Goal: Task Accomplishment & Management: Use online tool/utility

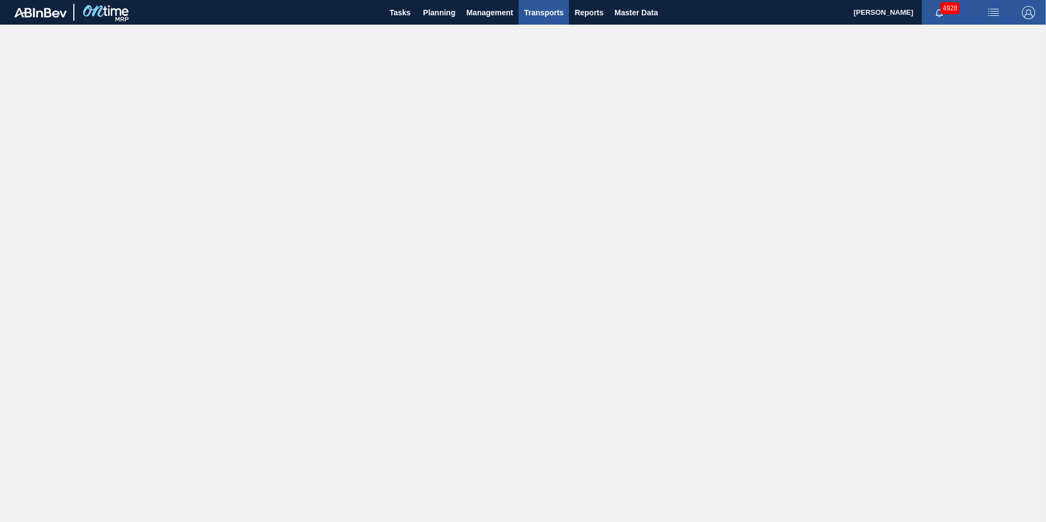
click at [544, 14] on span "Transports" at bounding box center [543, 12] width 39 height 13
click at [535, 34] on li "Load Composition" at bounding box center [543, 37] width 76 height 18
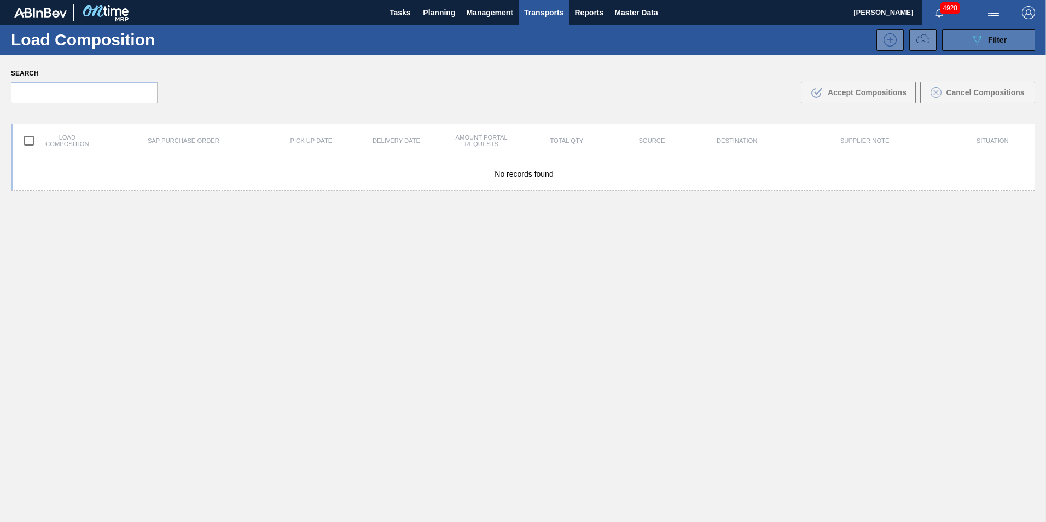
click at [1000, 38] on span "Filter" at bounding box center [997, 40] width 19 height 9
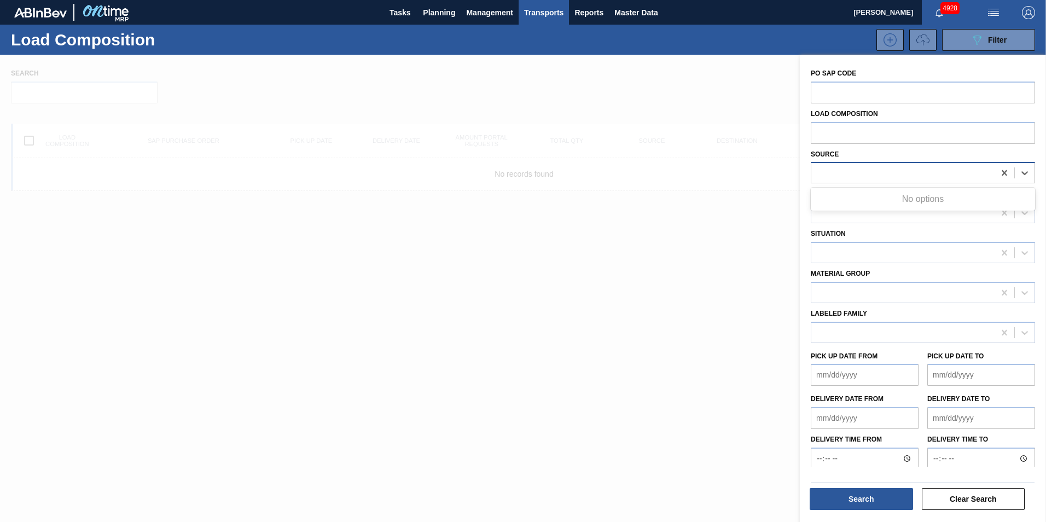
click at [979, 171] on div at bounding box center [902, 173] width 183 height 16
click at [1022, 174] on icon at bounding box center [1024, 174] width 7 height 4
click at [1028, 173] on icon at bounding box center [1024, 172] width 11 height 11
click at [1026, 173] on icon at bounding box center [1024, 172] width 11 height 11
click at [610, 216] on div at bounding box center [523, 316] width 1046 height 522
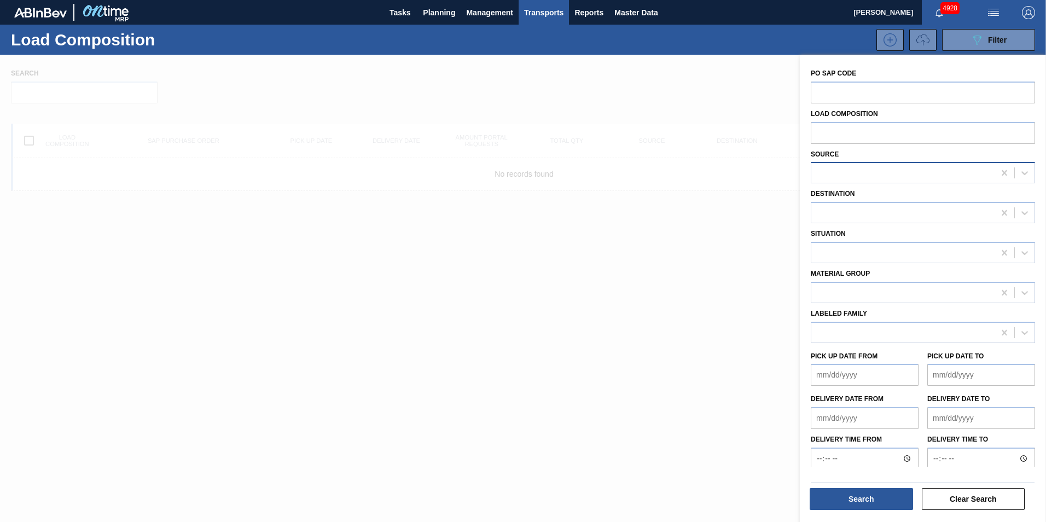
click at [842, 173] on div at bounding box center [902, 173] width 183 height 16
type input "mcc"
click at [715, 194] on div at bounding box center [523, 316] width 1046 height 522
click at [399, 15] on span "Tasks" at bounding box center [400, 12] width 24 height 13
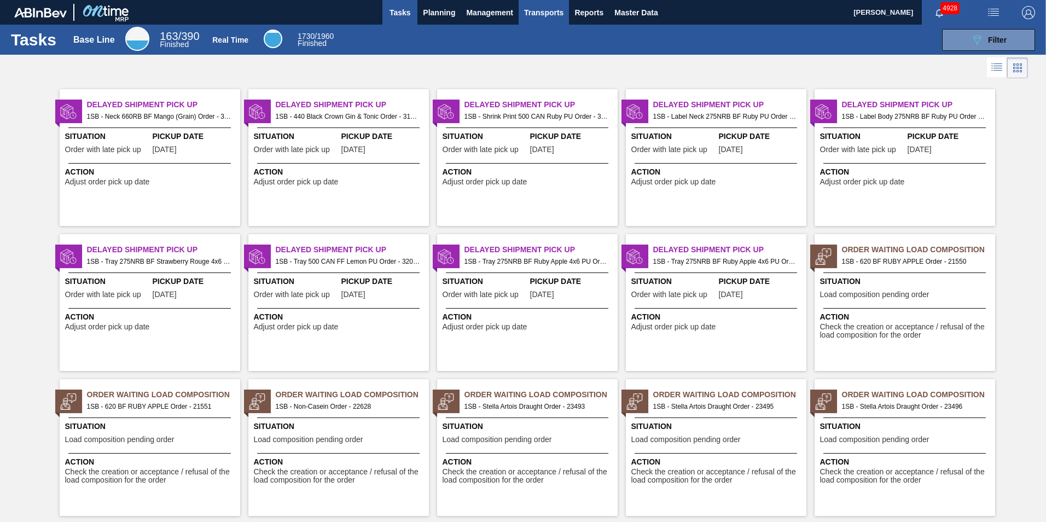
click at [540, 9] on span "Transports" at bounding box center [543, 12] width 39 height 13
click at [529, 34] on li "Load Composition" at bounding box center [543, 37] width 76 height 18
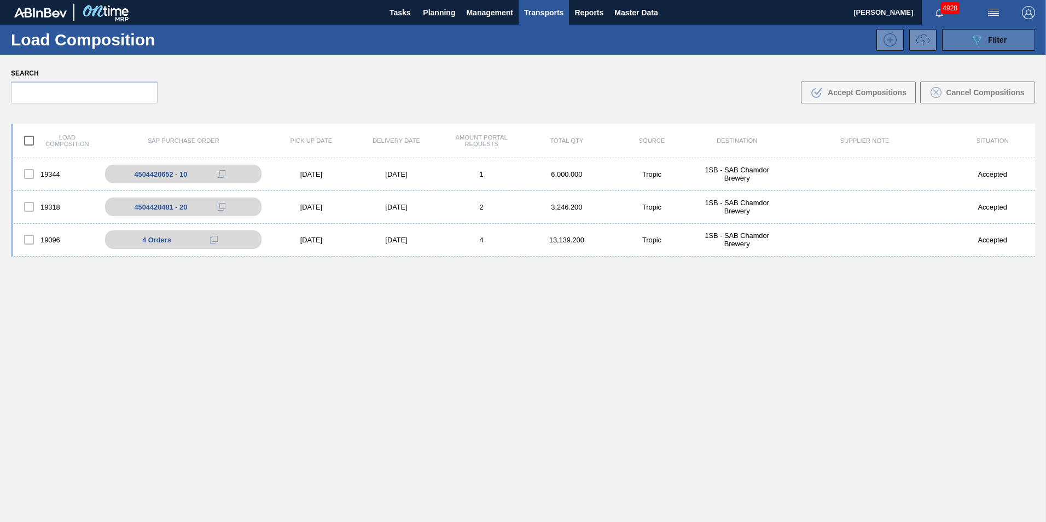
click at [998, 38] on span "Filter" at bounding box center [997, 40] width 19 height 9
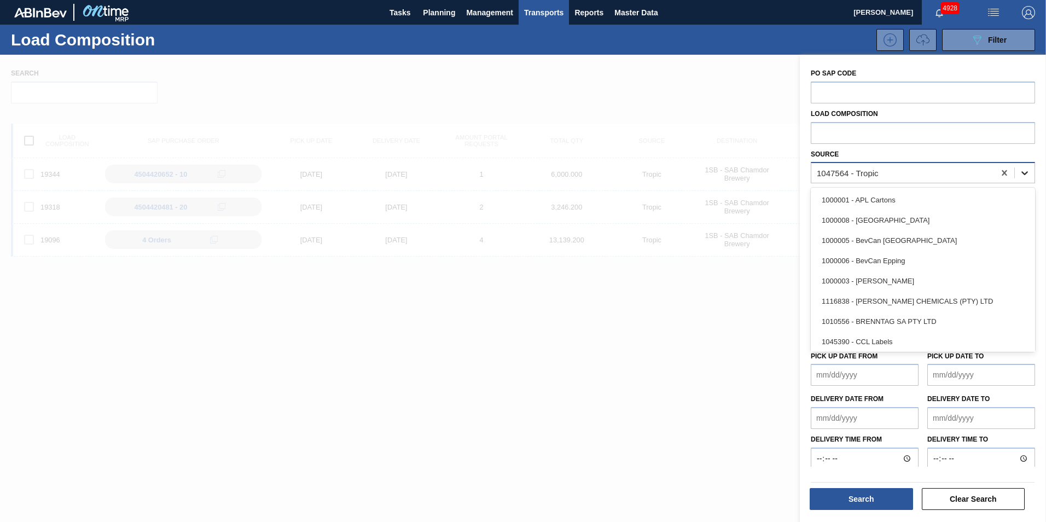
click at [1024, 171] on icon at bounding box center [1024, 172] width 11 height 11
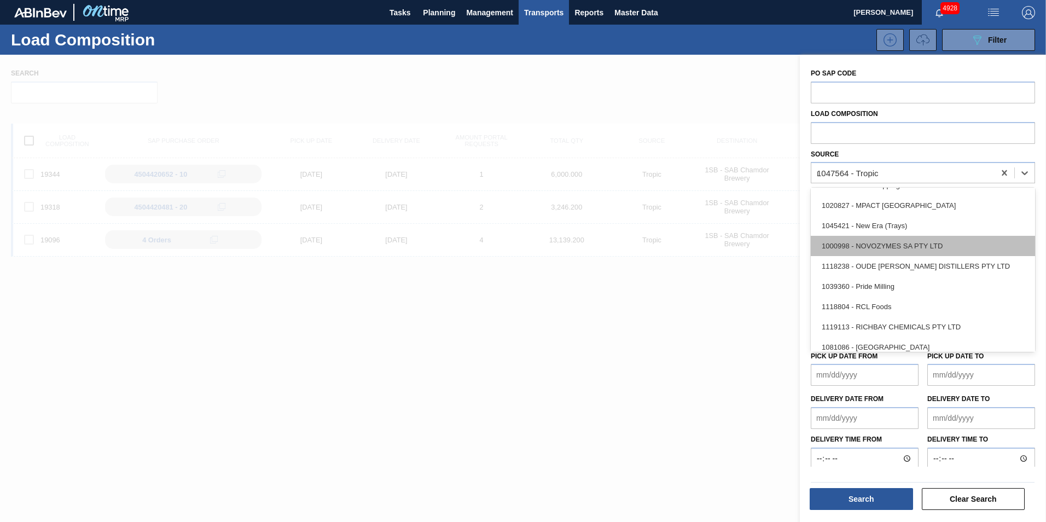
scroll to position [83, 0]
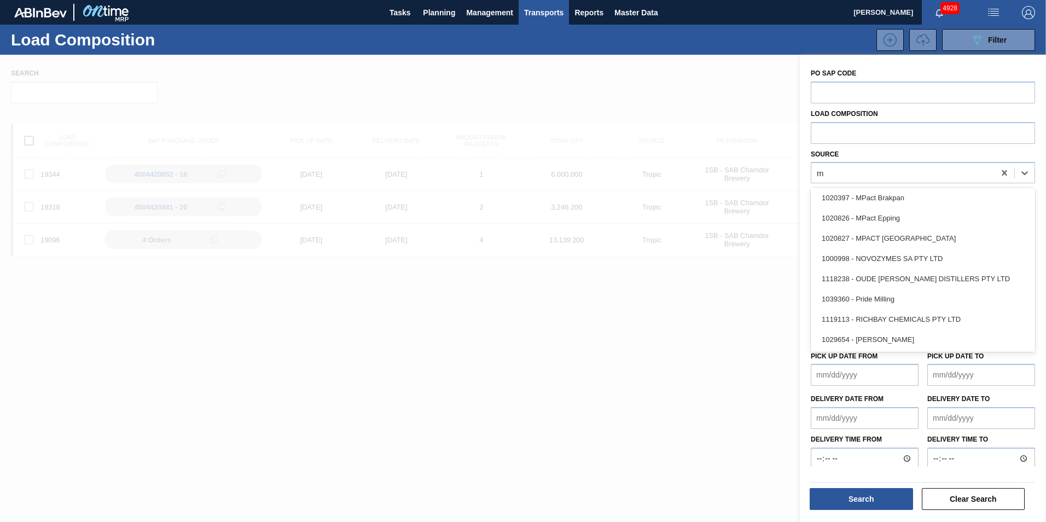
type input "mc"
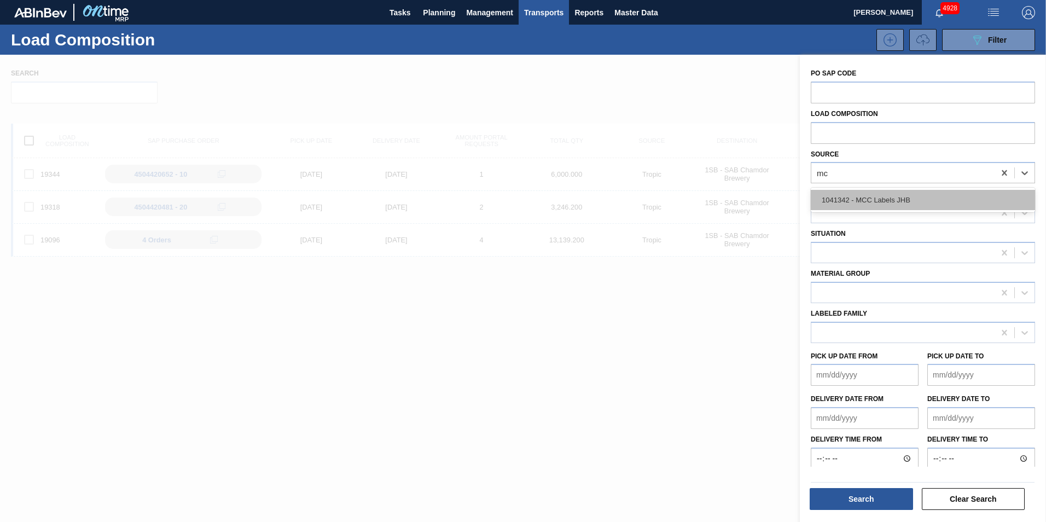
click at [881, 198] on div "1041342 - MCC Labels JHB" at bounding box center [923, 200] width 224 height 20
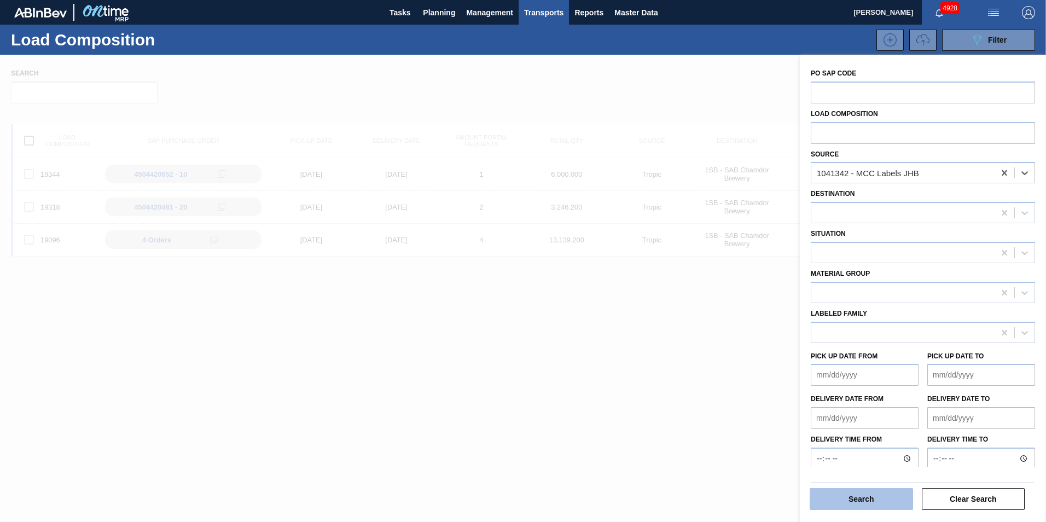
click at [875, 496] on button "Search" at bounding box center [861, 499] width 103 height 22
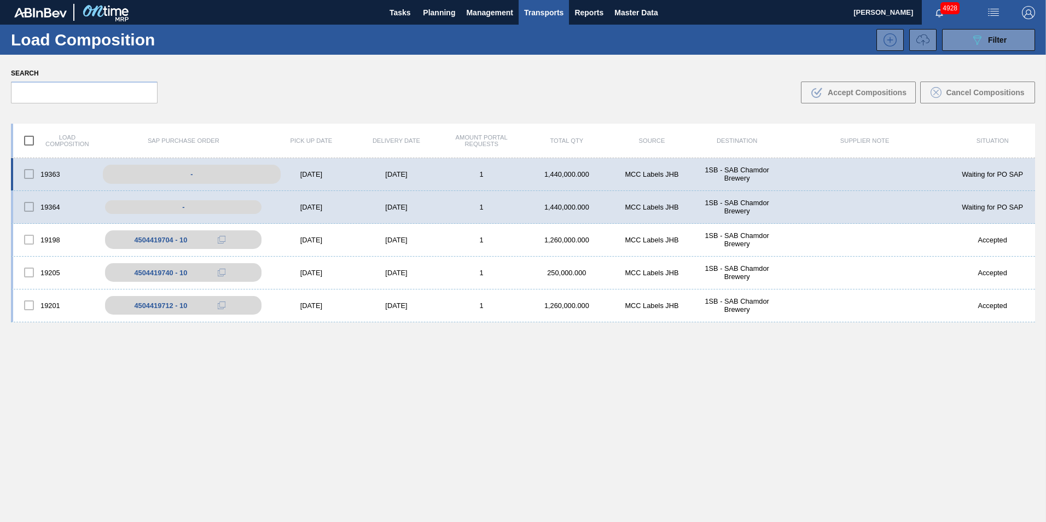
click at [195, 173] on div "-" at bounding box center [192, 174] width 178 height 19
click at [217, 172] on div "-" at bounding box center [192, 174] width 178 height 19
click at [504, 238] on div "1" at bounding box center [481, 240] width 85 height 8
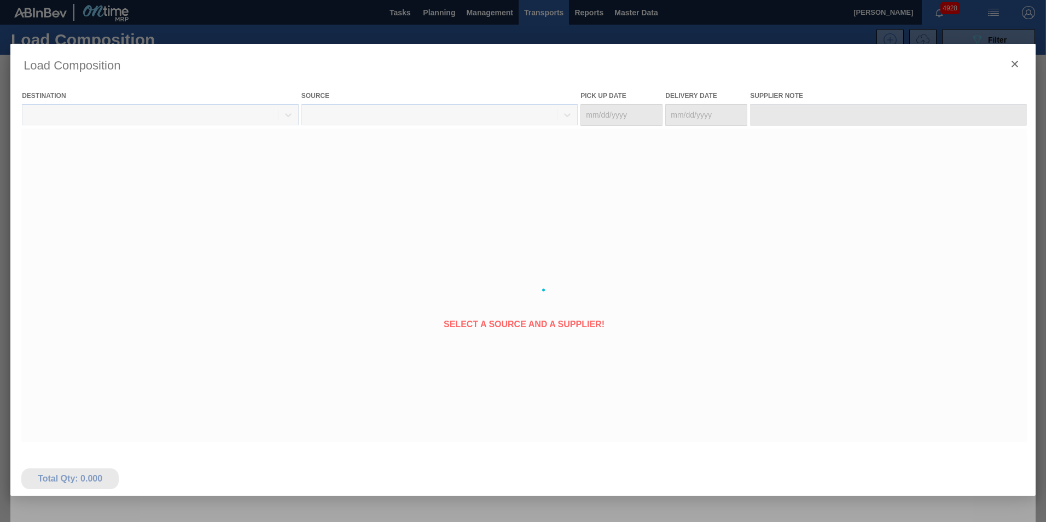
type Date "[DATE]"
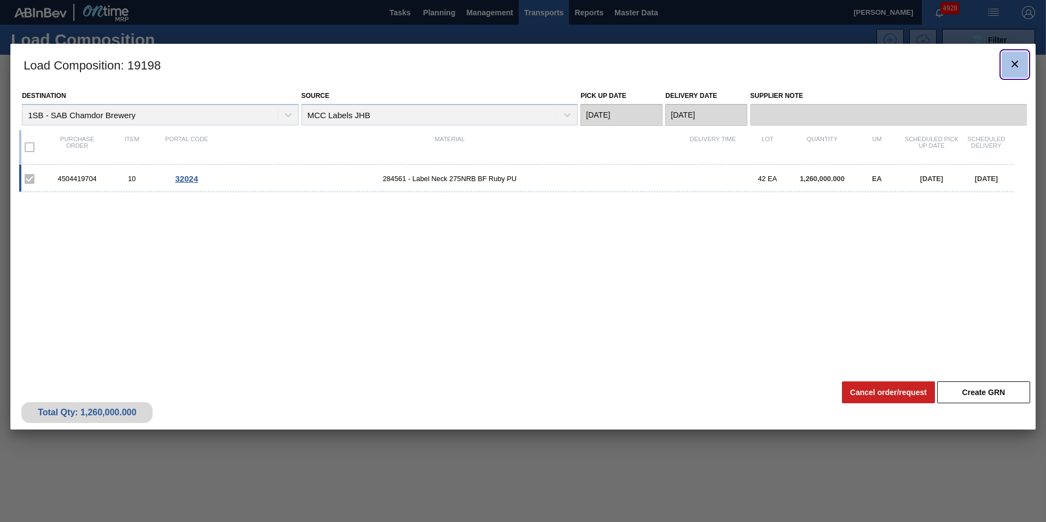
click at [1016, 62] on icon "botão de ícone" at bounding box center [1014, 64] width 7 height 7
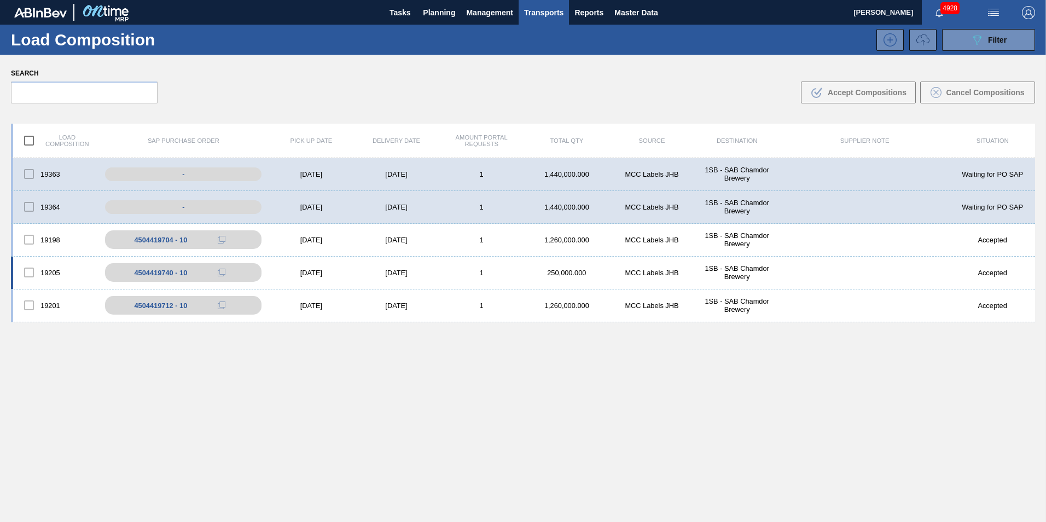
click at [442, 274] on div "1" at bounding box center [481, 273] width 85 height 8
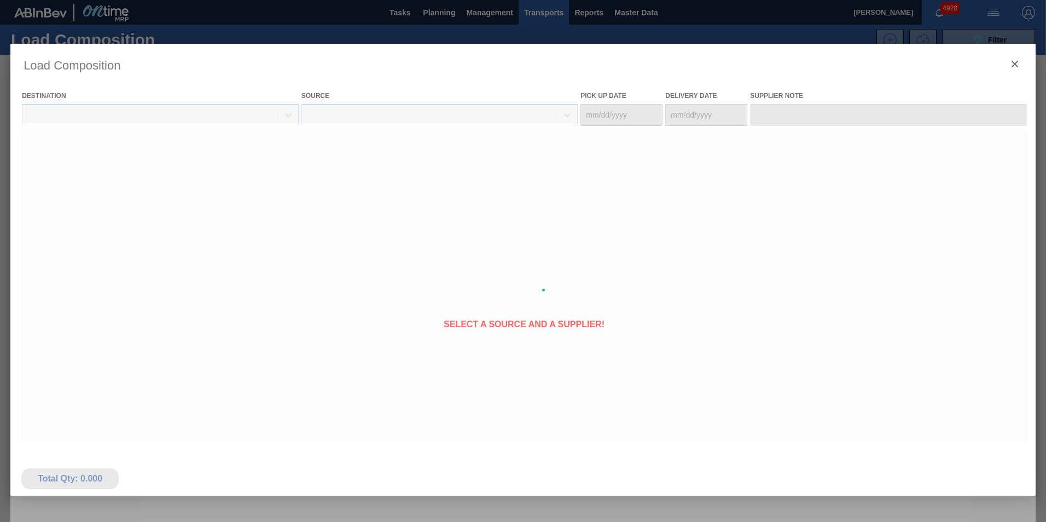
type Date "[DATE]"
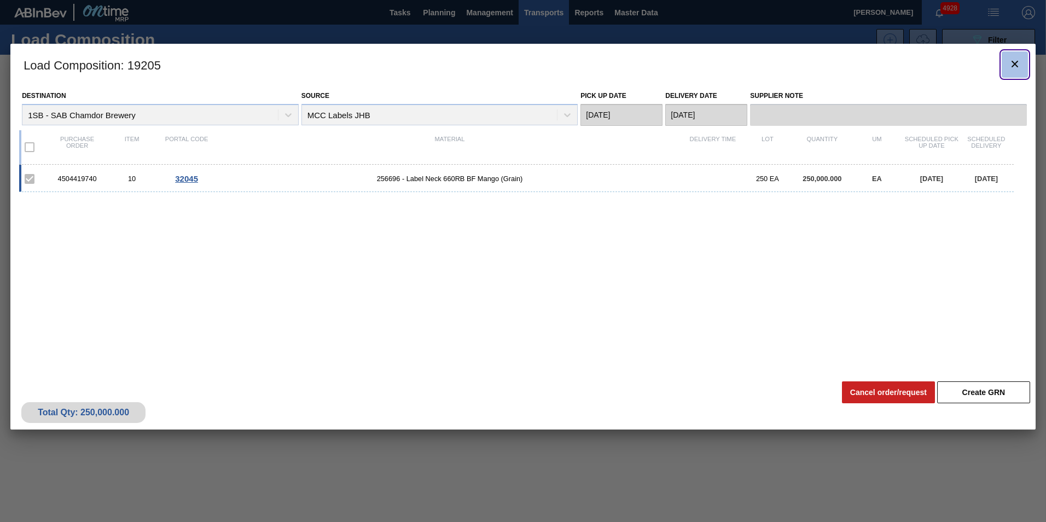
click at [1015, 64] on icon "botão de ícone" at bounding box center [1014, 64] width 7 height 7
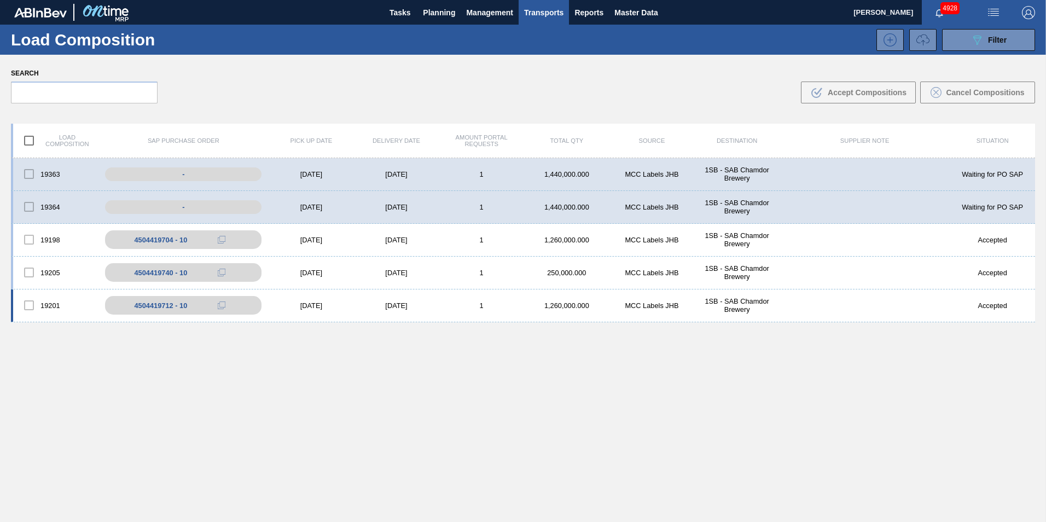
click at [437, 306] on div "[DATE]" at bounding box center [396, 305] width 85 height 8
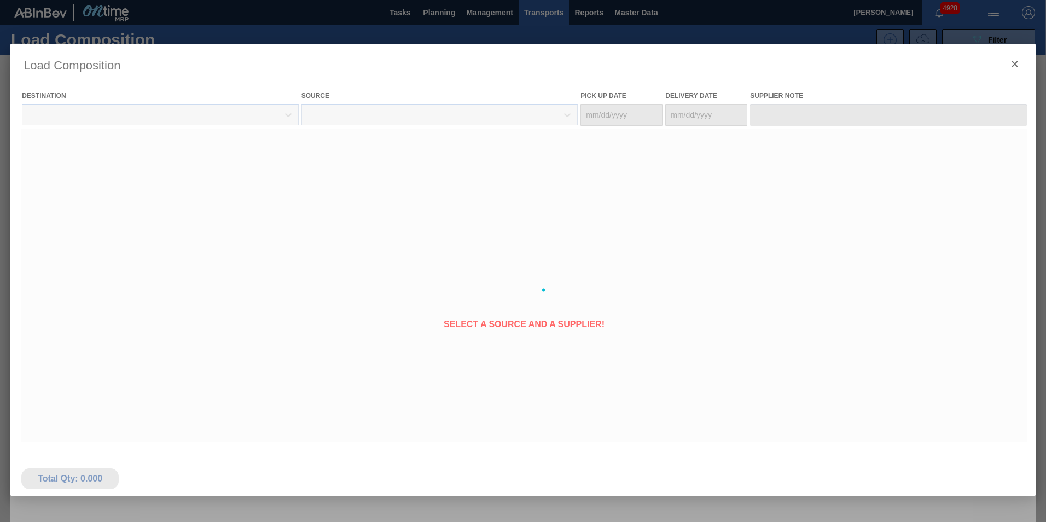
type Date "[DATE]"
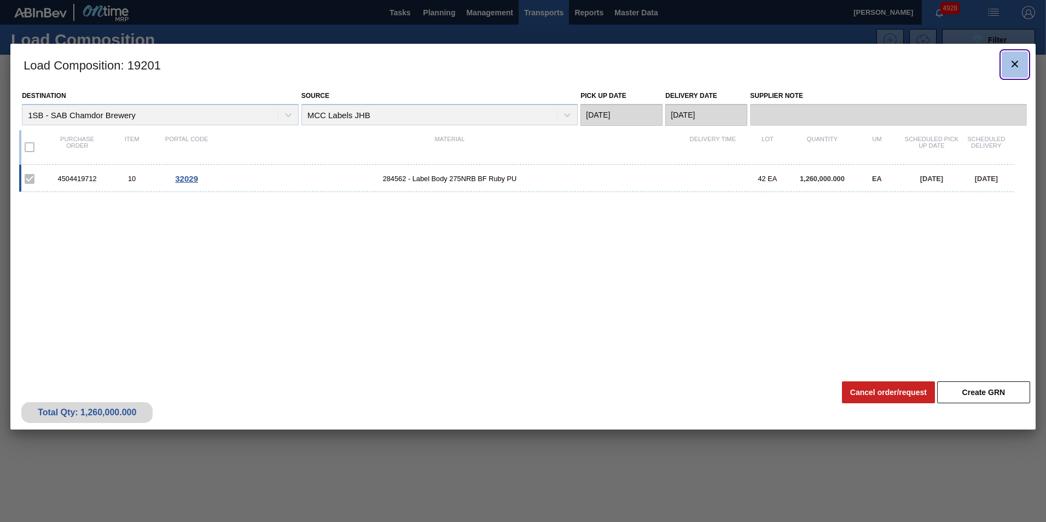
click at [1016, 65] on icon "botão de ícone" at bounding box center [1014, 63] width 13 height 13
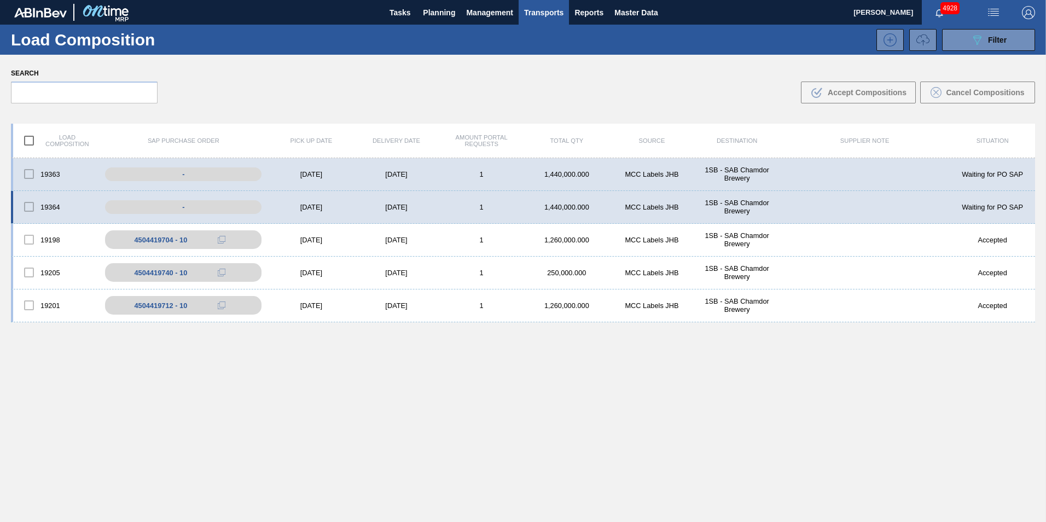
click at [440, 201] on div "19364 - [DATE] [DATE] 1 1,440,000.000 MCC Labels JHB 1SB - SAB Chamdor Brewery …" at bounding box center [523, 207] width 1024 height 33
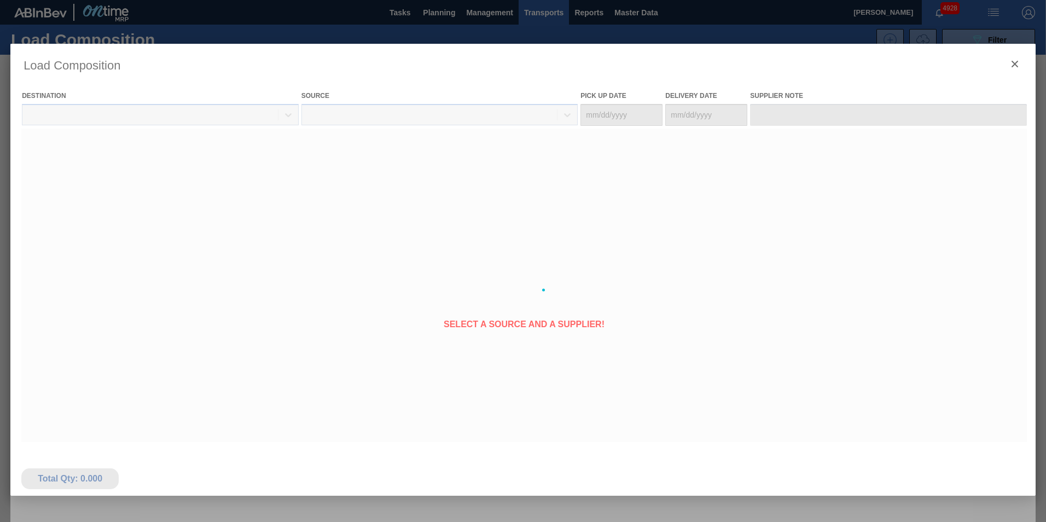
type Date "[DATE]"
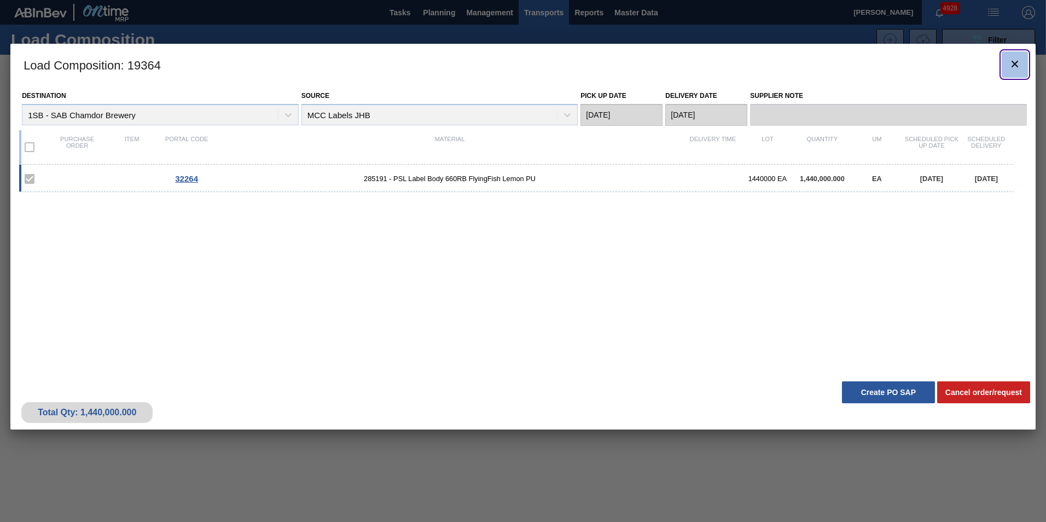
click at [1011, 65] on icon "botão de ícone" at bounding box center [1014, 63] width 13 height 13
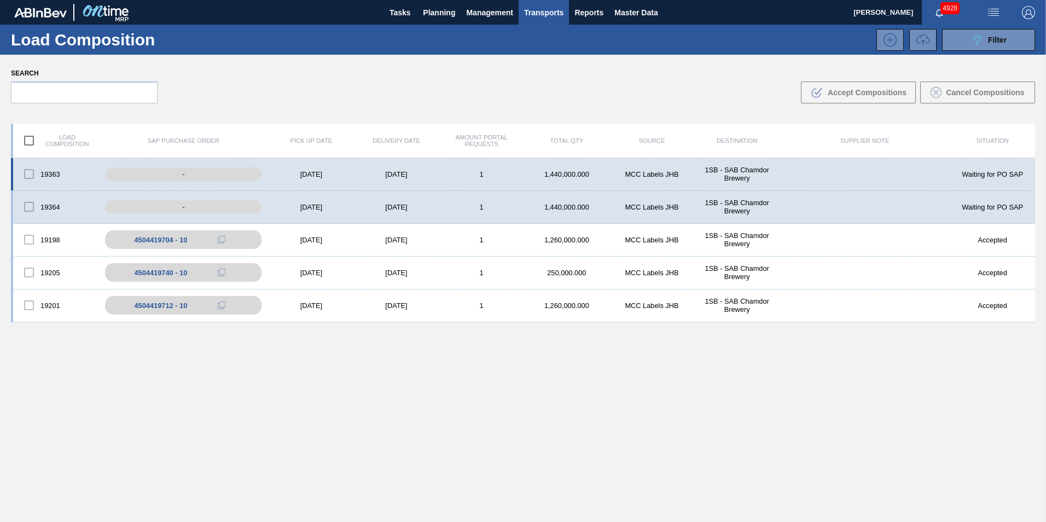
click at [424, 175] on div "[DATE]" at bounding box center [396, 174] width 85 height 8
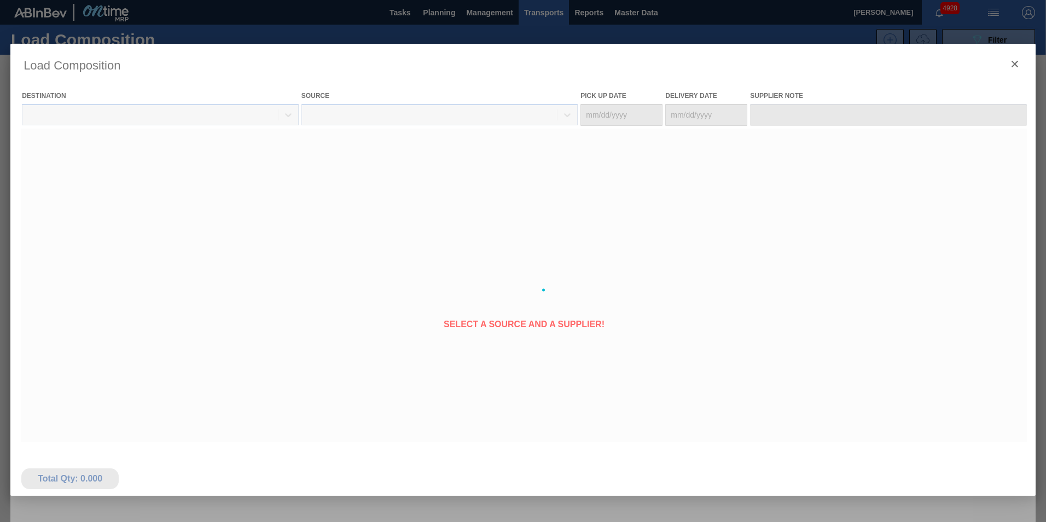
type Date "[DATE]"
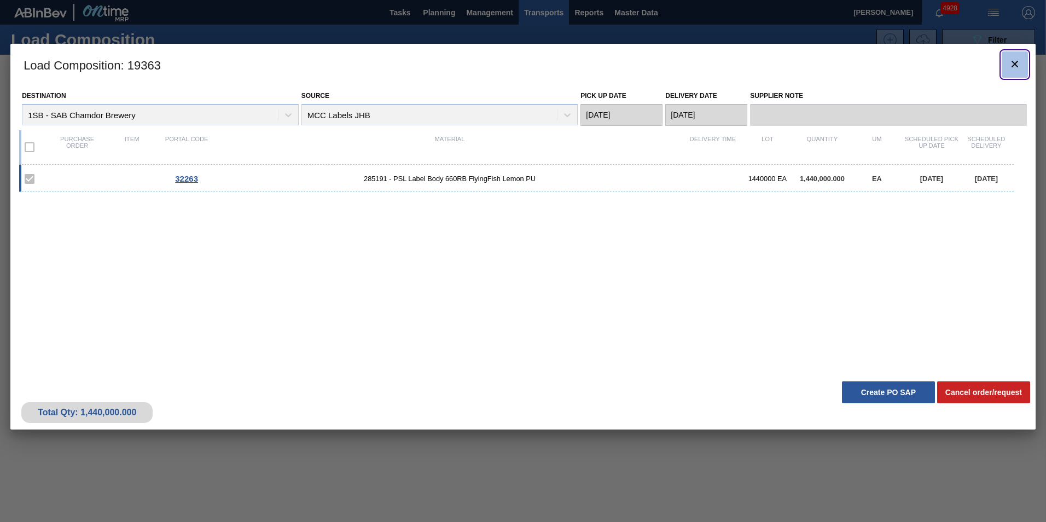
click at [1015, 62] on icon "botão de ícone" at bounding box center [1014, 64] width 7 height 7
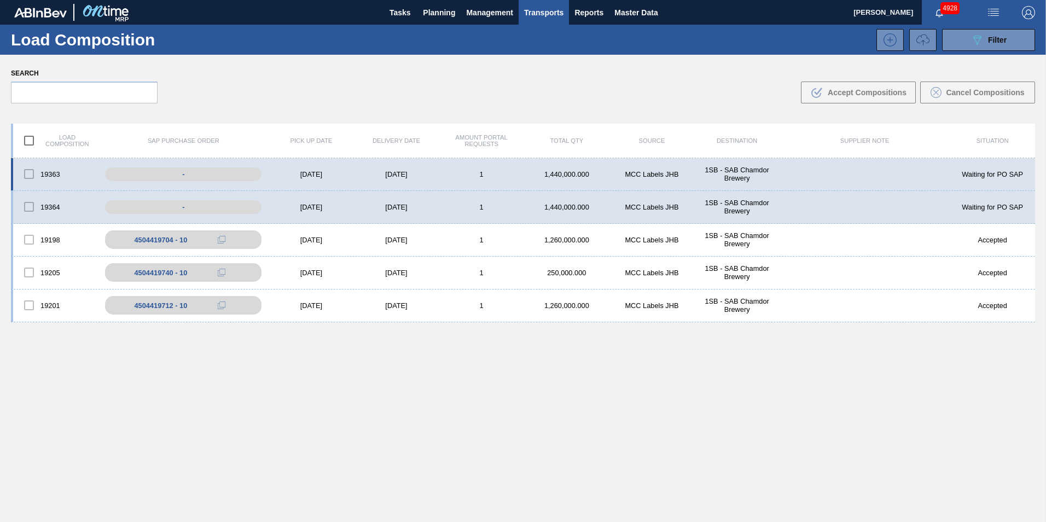
click at [343, 180] on div "19363 - [DATE] [DATE] 1 1,440,000.000 MCC Labels JHB 1SB - SAB Chamdor Brewery …" at bounding box center [523, 174] width 1024 height 33
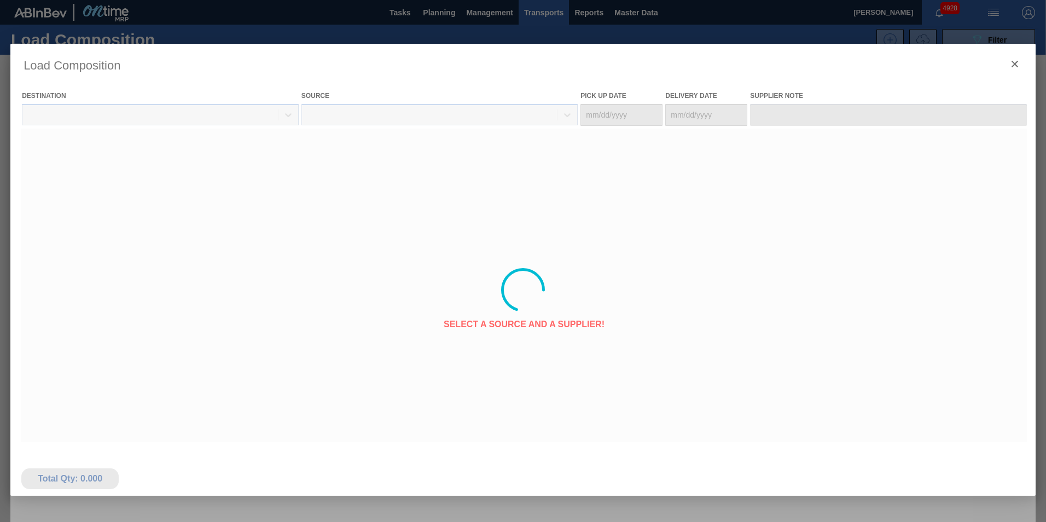
type Date "[DATE]"
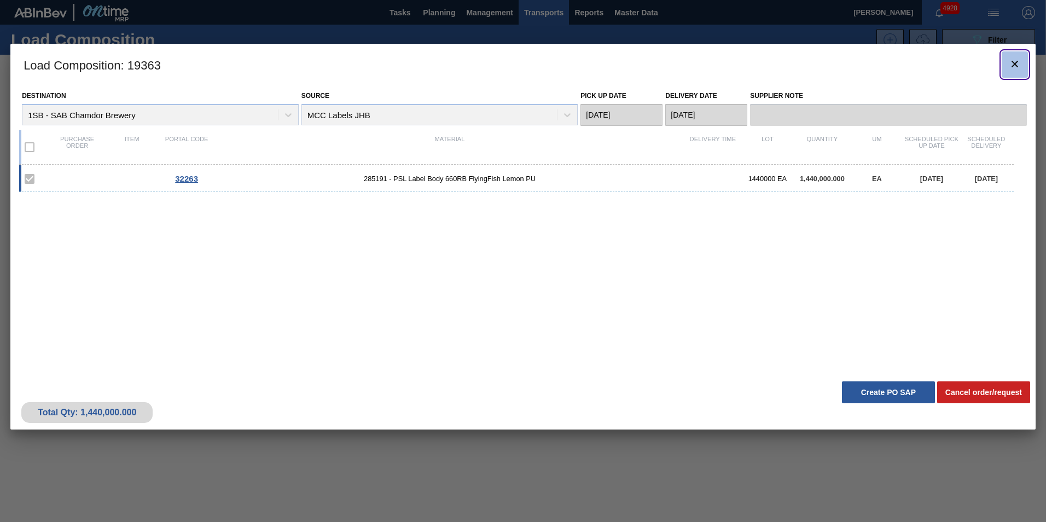
click at [1018, 66] on icon "botão de ícone" at bounding box center [1014, 63] width 13 height 13
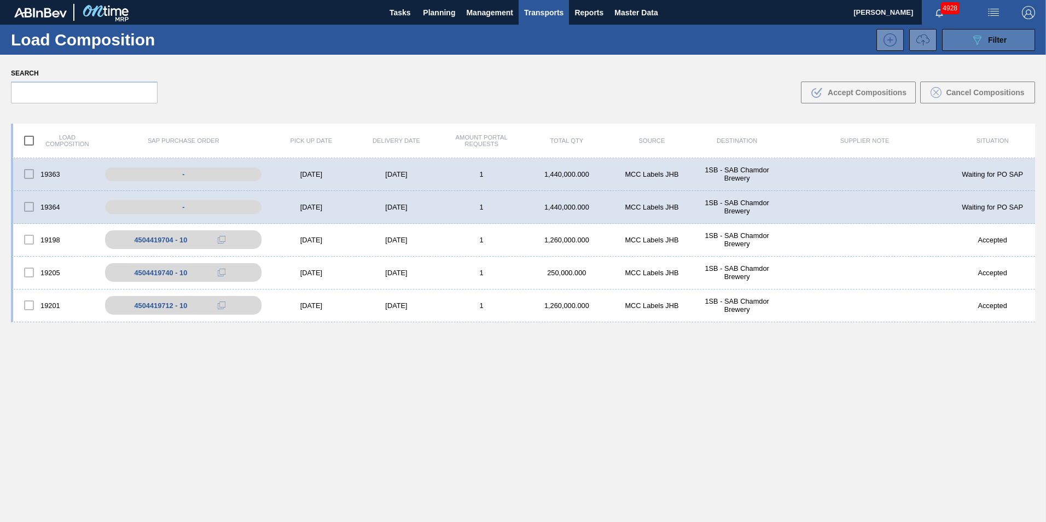
click at [988, 38] on span "Filter" at bounding box center [997, 40] width 19 height 9
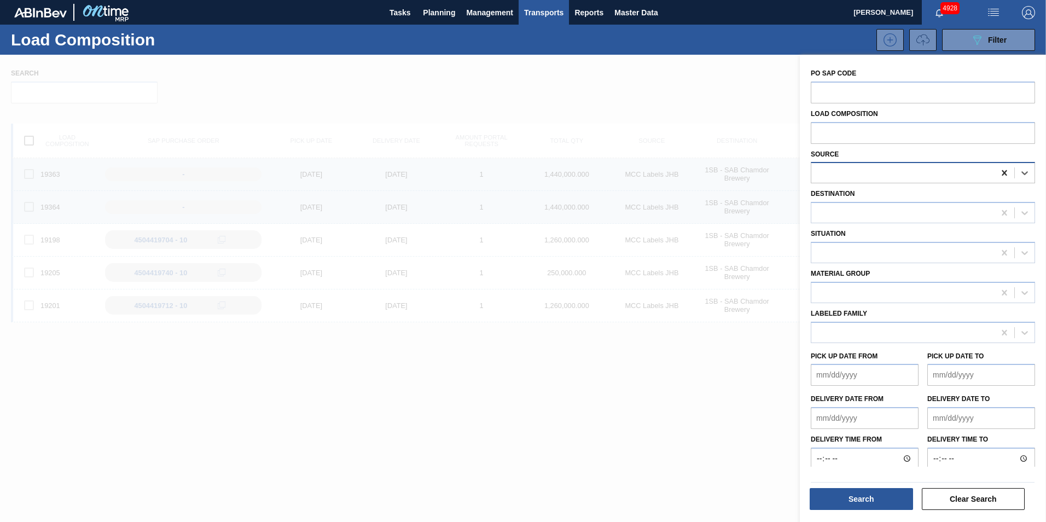
click at [1005, 170] on icon at bounding box center [1004, 172] width 11 height 11
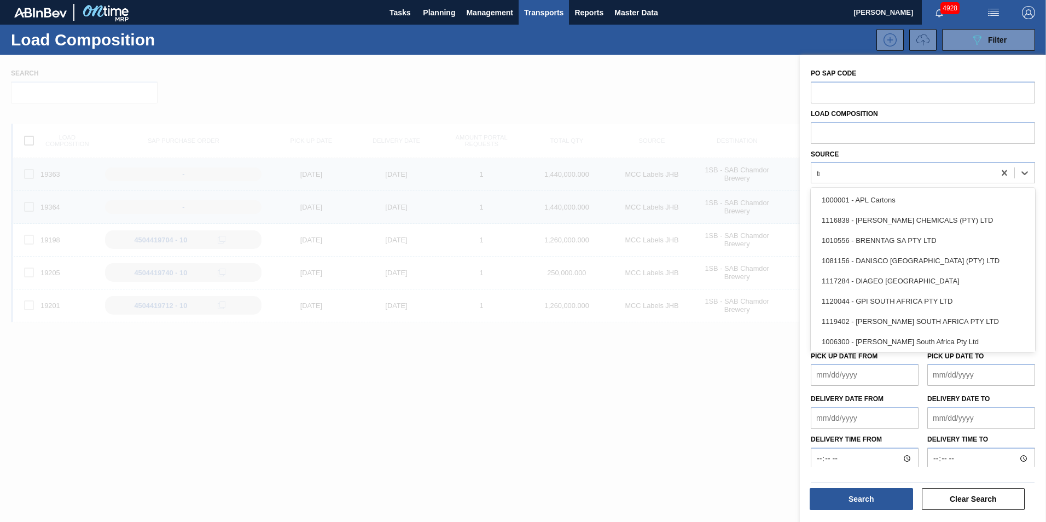
type input "tro"
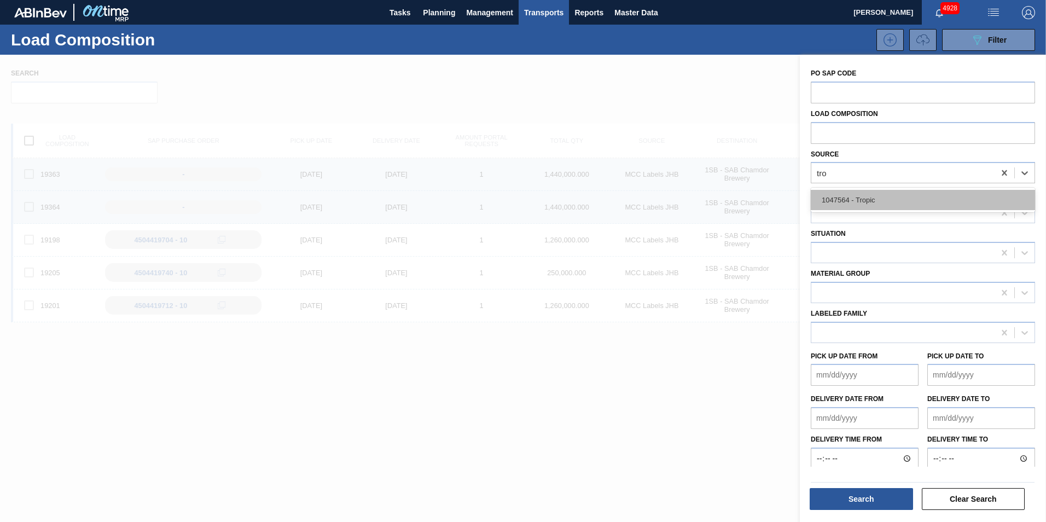
click at [865, 202] on div "1047564 - Tropic" at bounding box center [923, 200] width 224 height 20
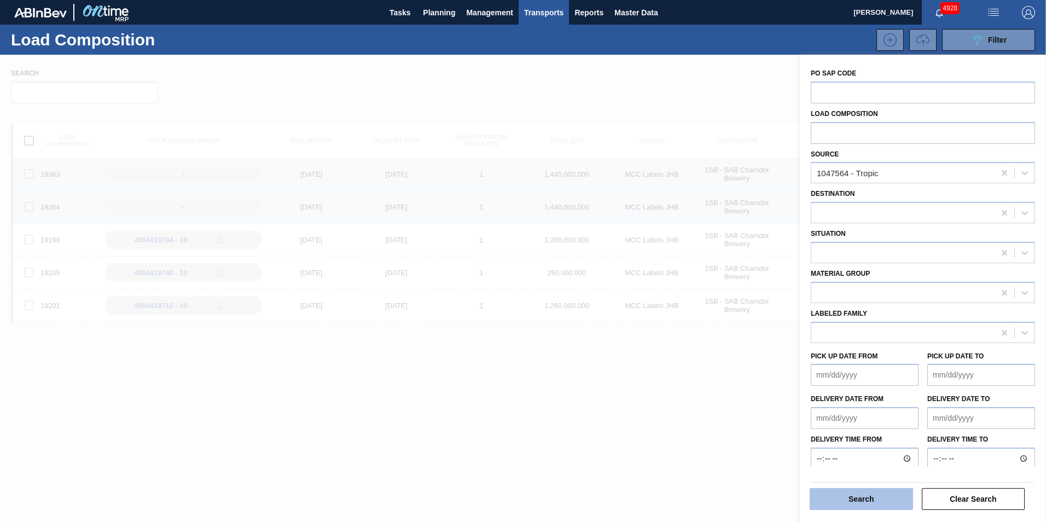
click at [876, 503] on button "Search" at bounding box center [861, 499] width 103 height 22
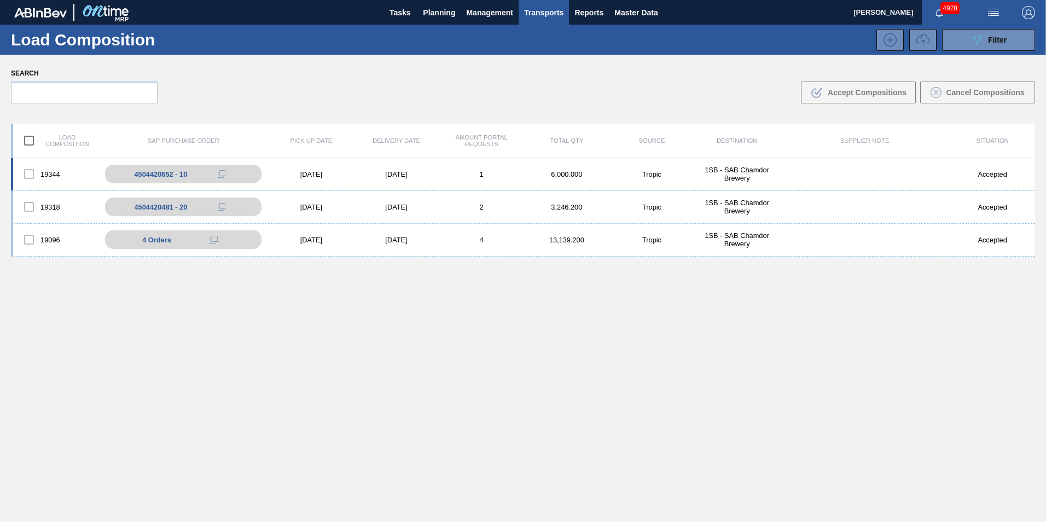
click at [441, 176] on div "1" at bounding box center [481, 174] width 85 height 8
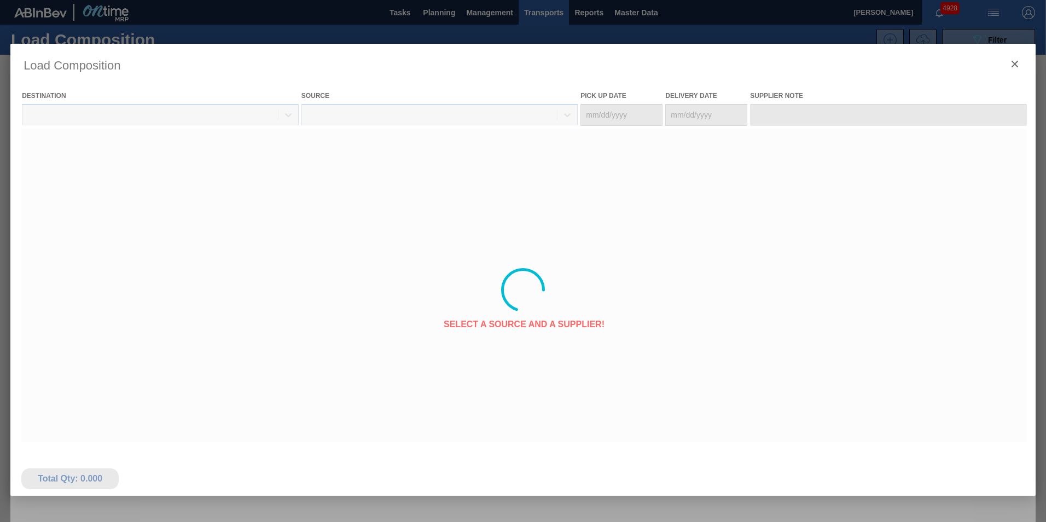
type Date "[DATE]"
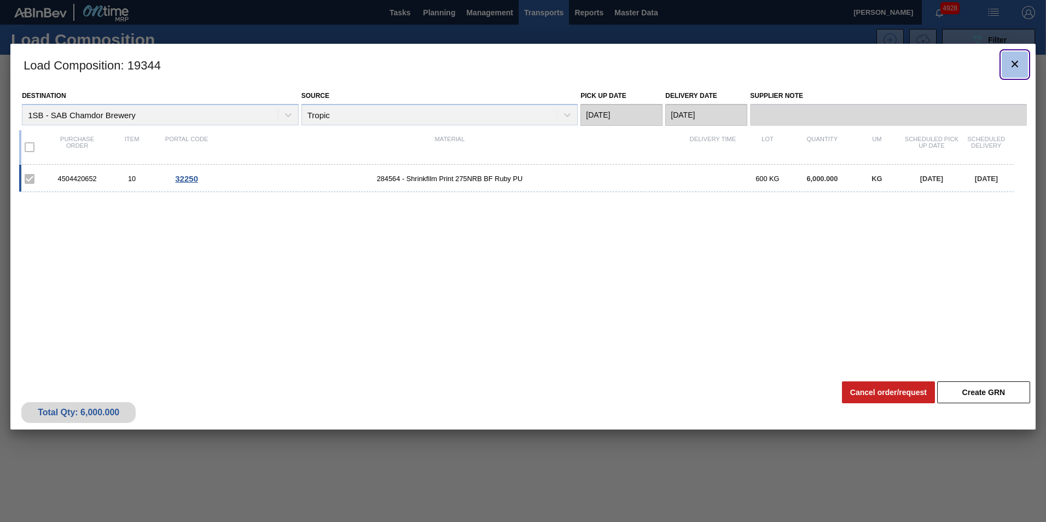
click at [1013, 65] on icon "botão de ícone" at bounding box center [1014, 64] width 7 height 7
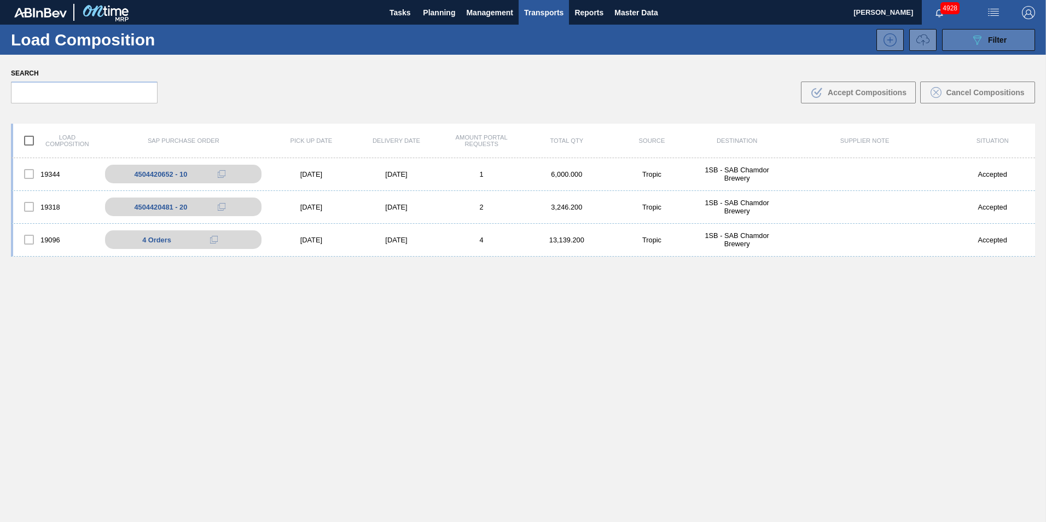
click at [1009, 40] on button "089F7B8B-B2A5-4AFE-B5C0-19BA573D28AC Filter" at bounding box center [988, 40] width 93 height 22
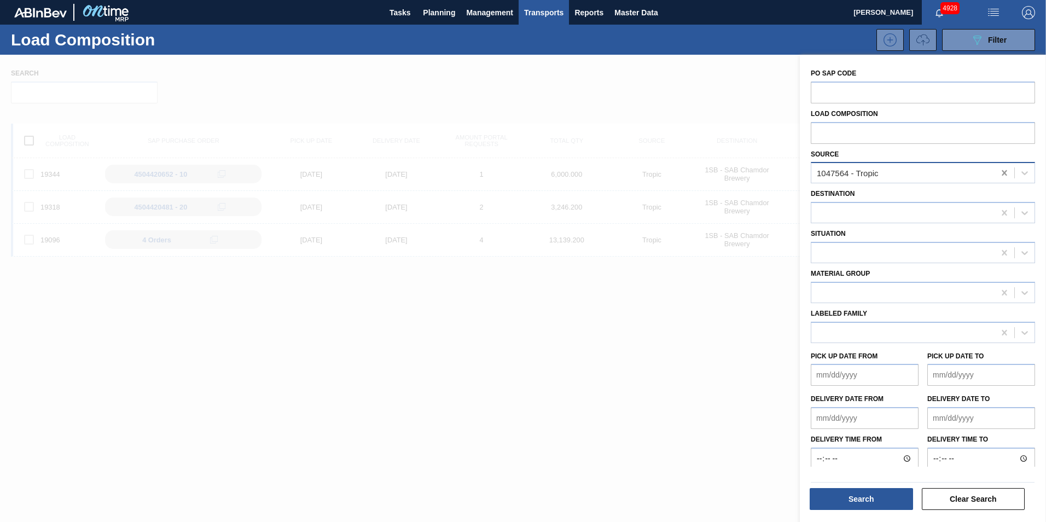
click at [1003, 173] on icon at bounding box center [1004, 172] width 5 height 5
click at [874, 173] on div at bounding box center [902, 173] width 183 height 16
type input "mpa"
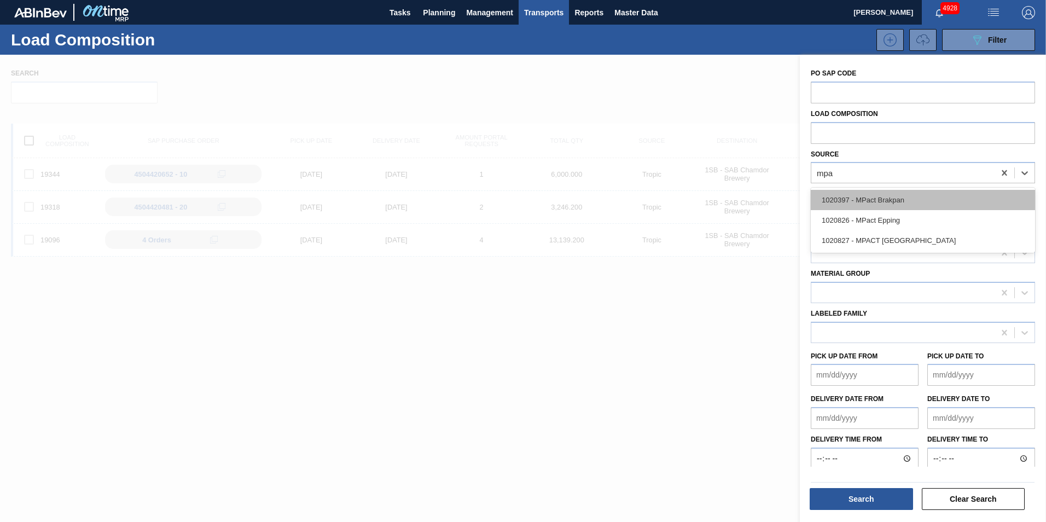
click at [884, 201] on div "1020397 - MPact Brakpan" at bounding box center [923, 200] width 224 height 20
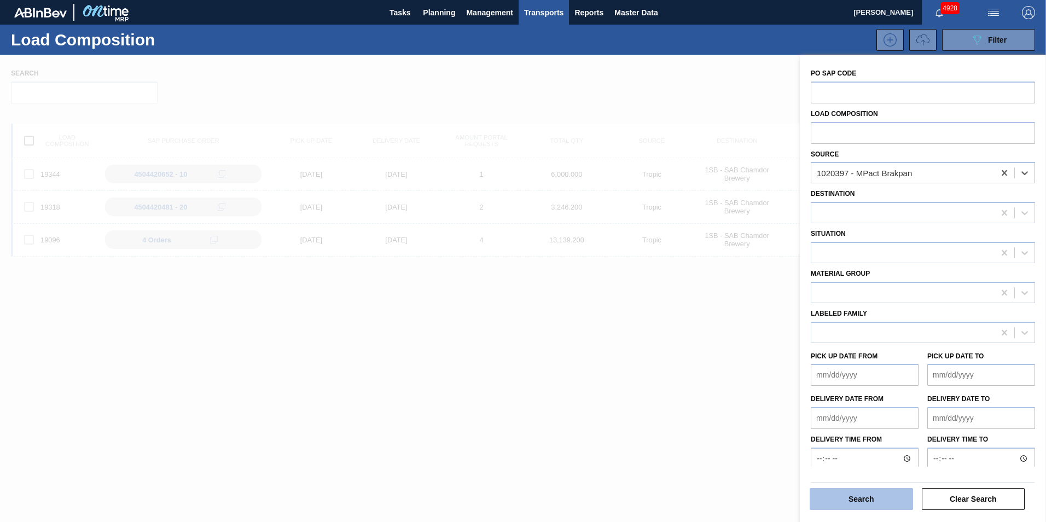
click at [887, 494] on button "Search" at bounding box center [861, 499] width 103 height 22
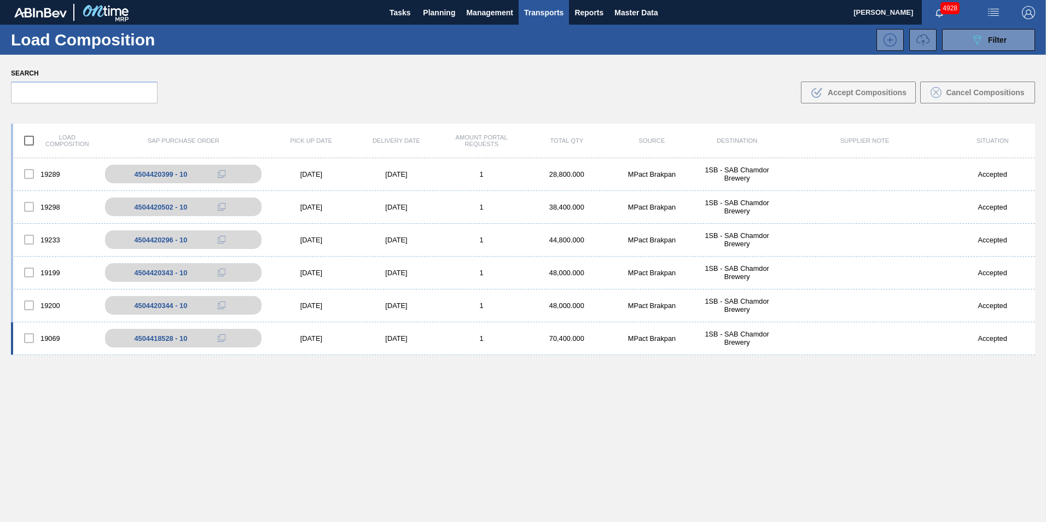
click at [452, 335] on div "1" at bounding box center [481, 338] width 85 height 8
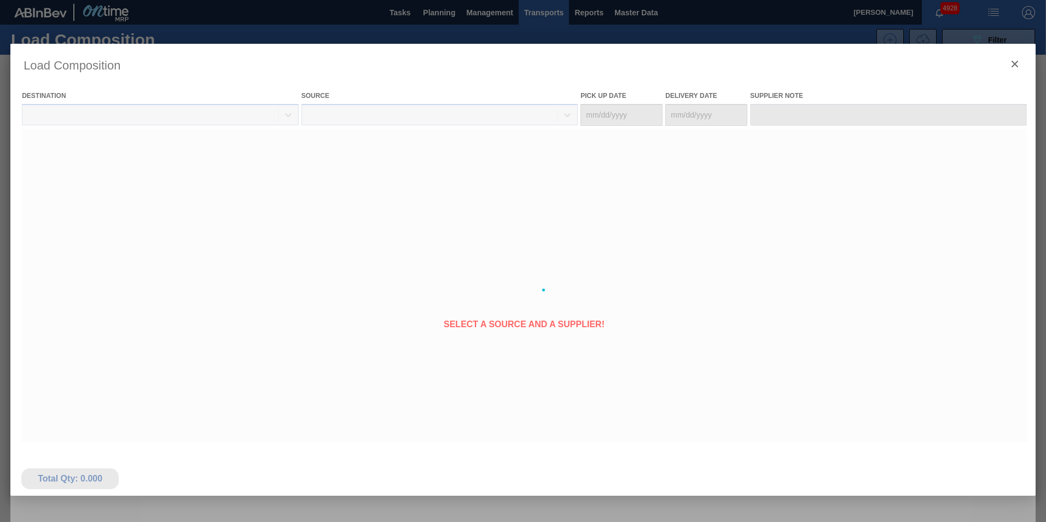
type Date "[DATE]"
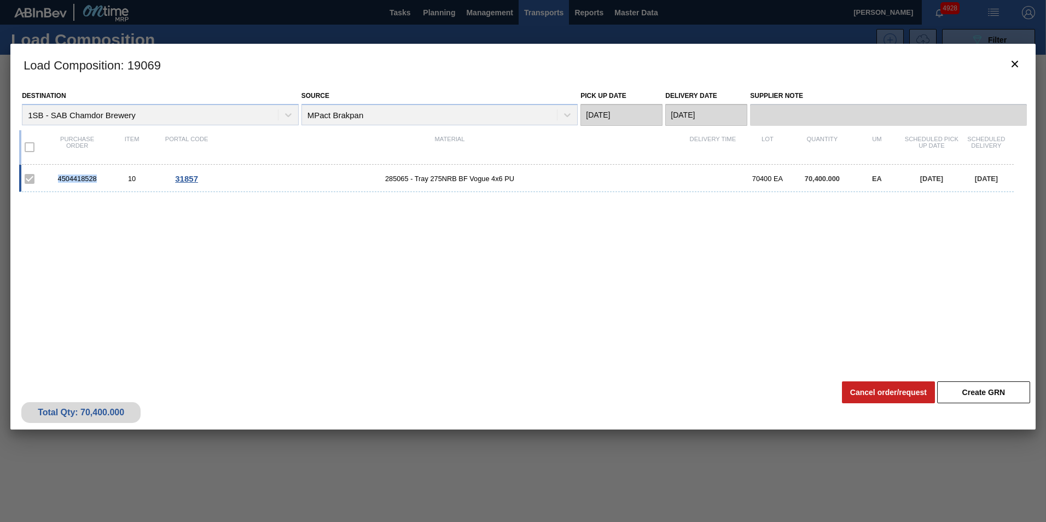
drag, startPoint x: 96, startPoint y: 178, endPoint x: 58, endPoint y: 178, distance: 38.3
click at [58, 178] on div "4504418528" at bounding box center [77, 178] width 55 height 8
copy div "4504418528"
click at [1016, 65] on icon "botão de ícone" at bounding box center [1014, 64] width 7 height 7
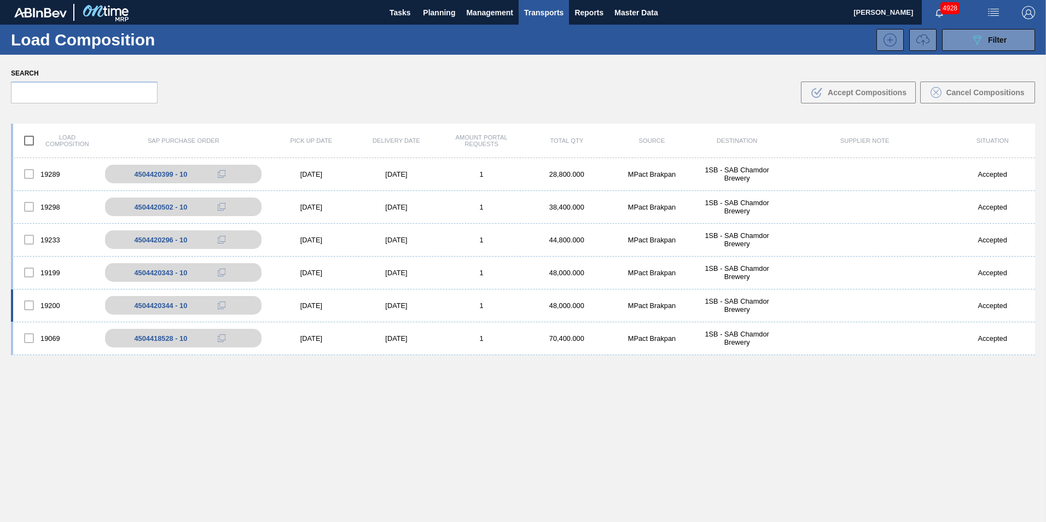
click at [439, 304] on div "1" at bounding box center [481, 305] width 85 height 8
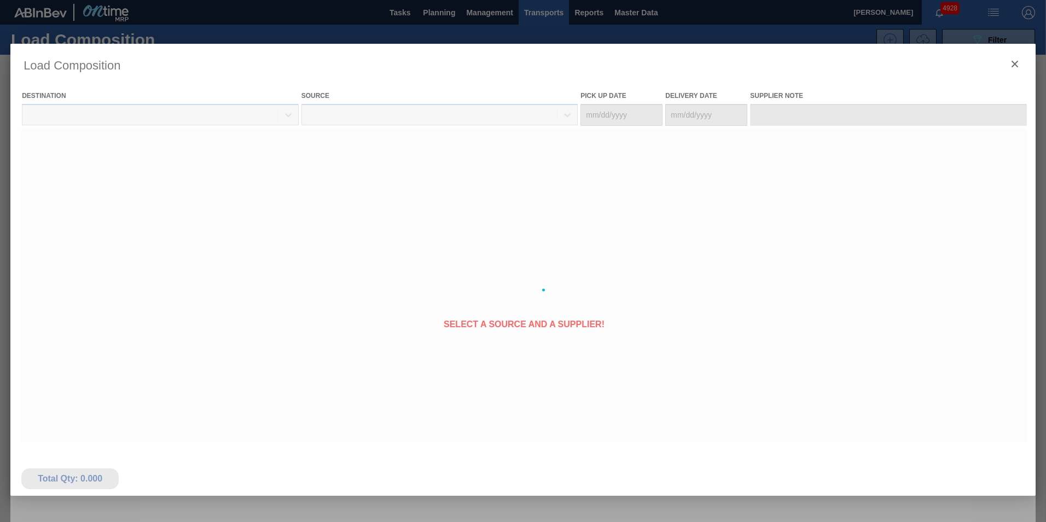
type Date "[DATE]"
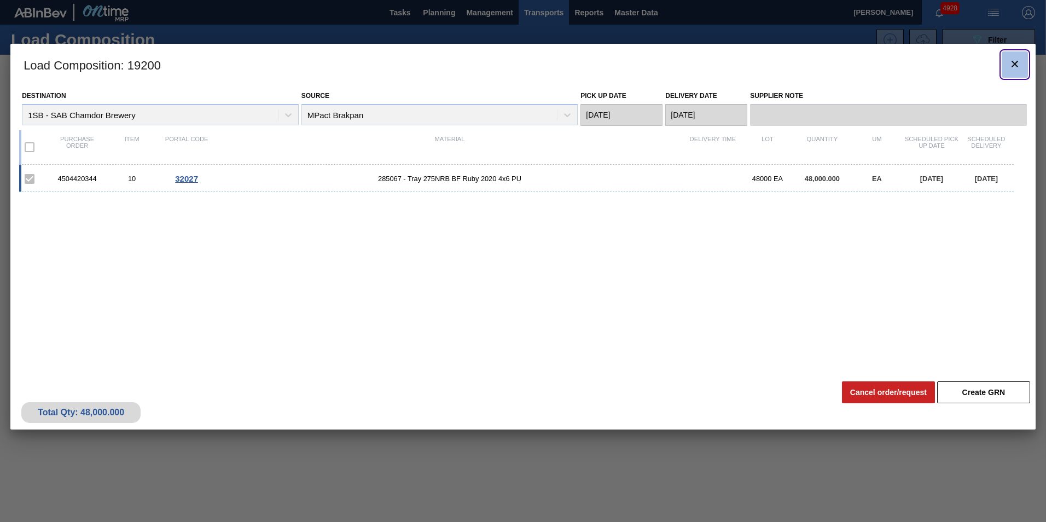
click at [1012, 62] on icon "botão de ícone" at bounding box center [1014, 63] width 13 height 13
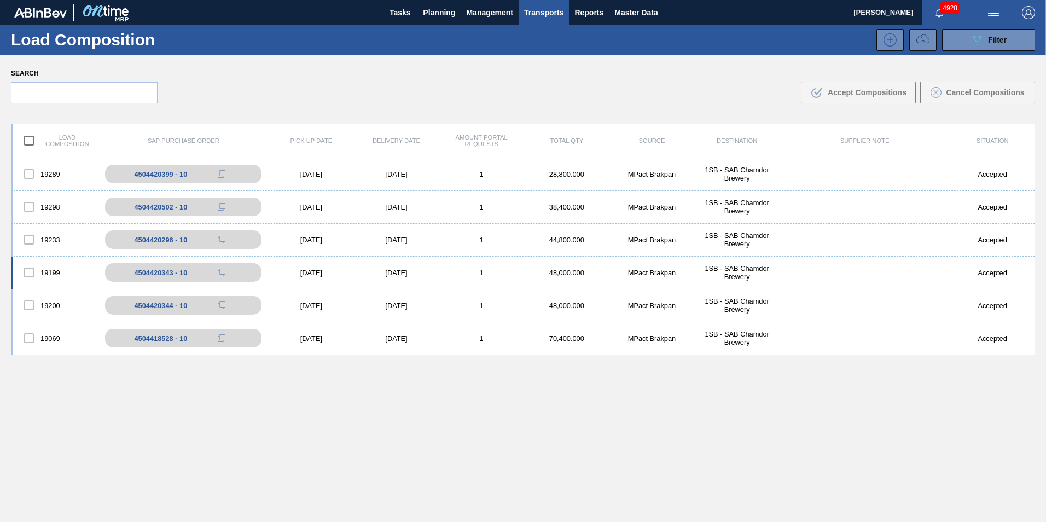
click at [425, 277] on div "19199 4504420343 - 10 [DATE] [DATE] 1 48,000.000 MPact Brakpan 1SB - SAB Chamdo…" at bounding box center [523, 273] width 1024 height 33
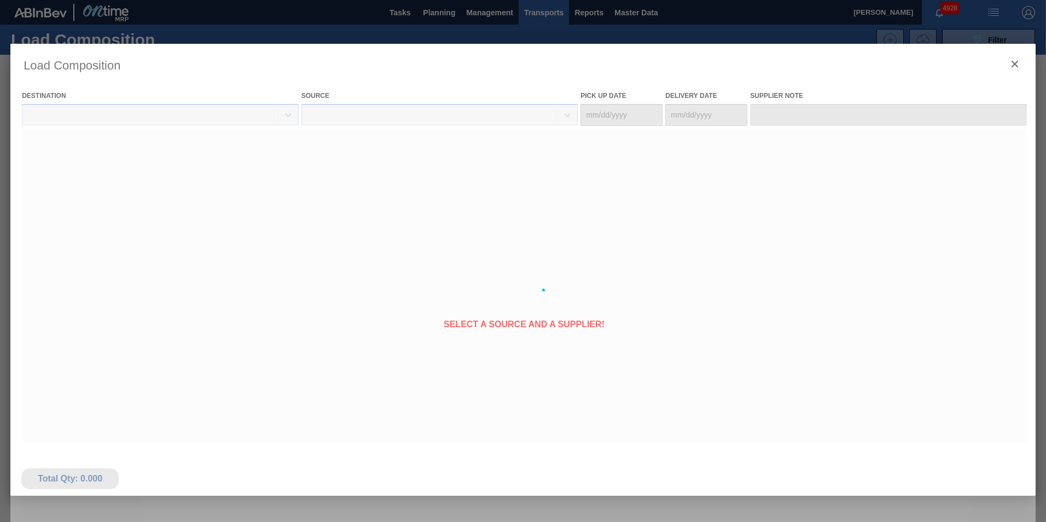
type Date "[DATE]"
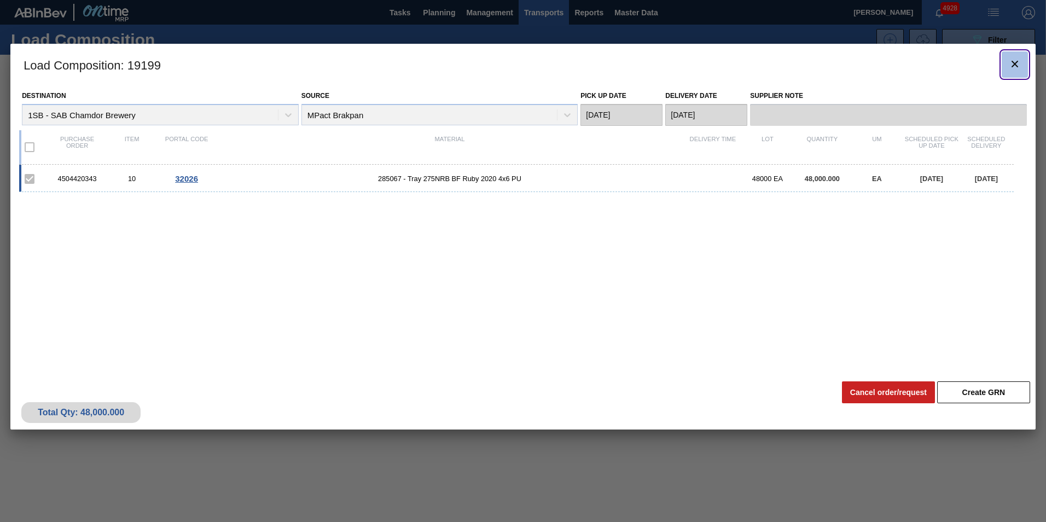
click at [1015, 64] on icon "botão de ícone" at bounding box center [1014, 64] width 7 height 7
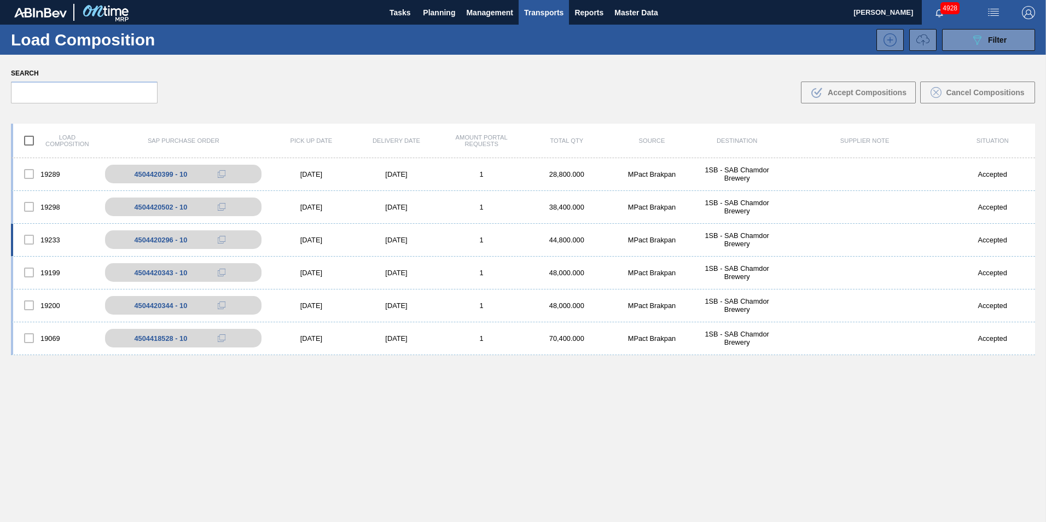
click at [408, 237] on div "[DATE]" at bounding box center [396, 240] width 85 height 8
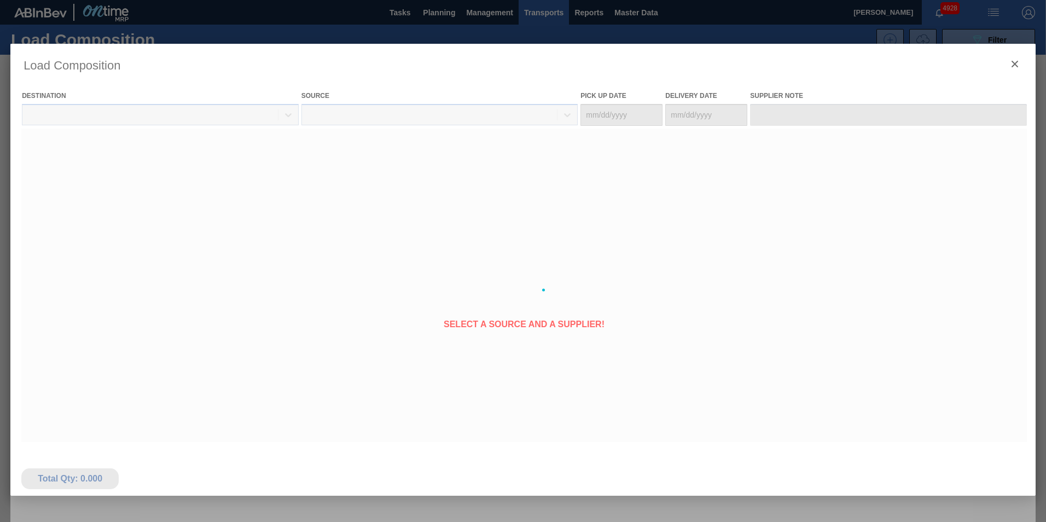
type Date "[DATE]"
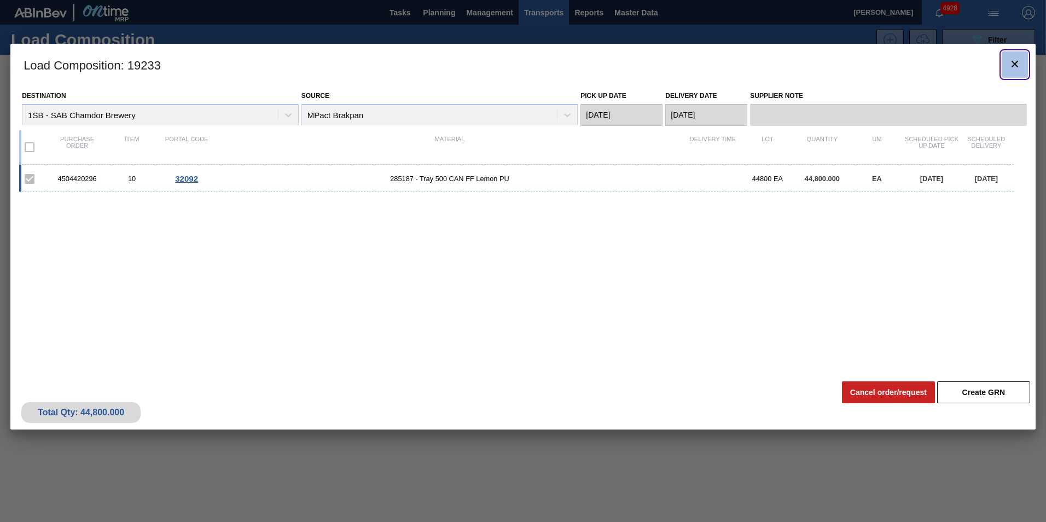
click at [1011, 62] on icon "botão de ícone" at bounding box center [1014, 63] width 13 height 13
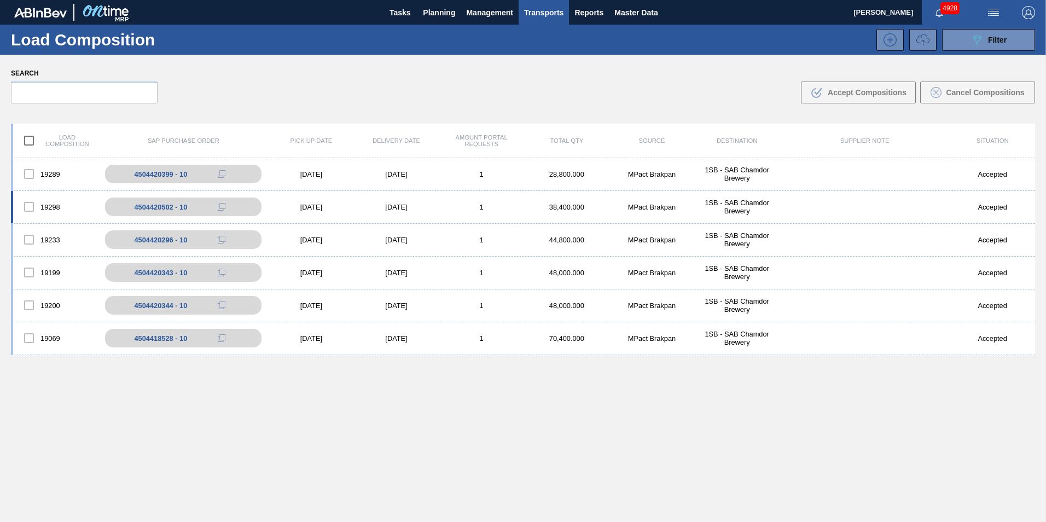
click at [437, 206] on div "[DATE]" at bounding box center [396, 207] width 85 height 8
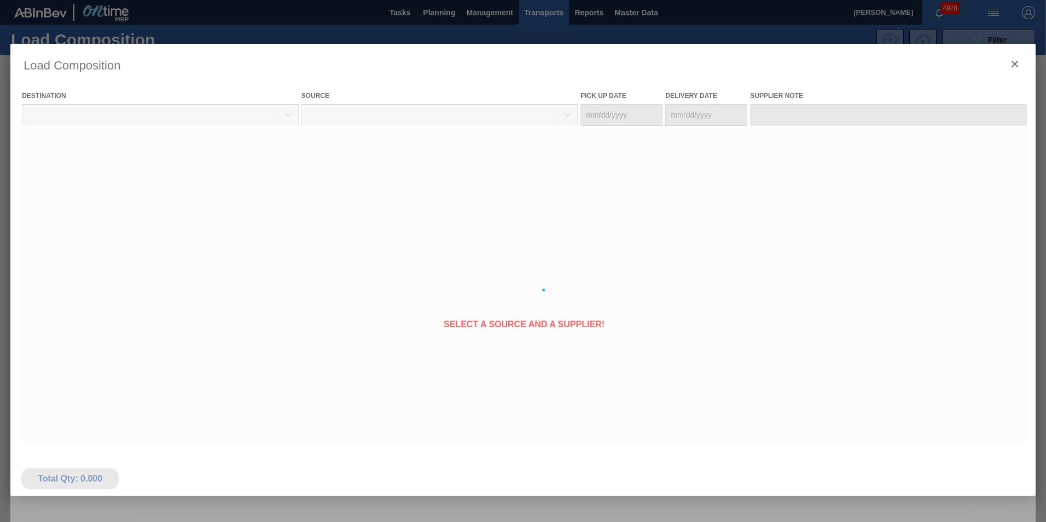
type Date "[DATE]"
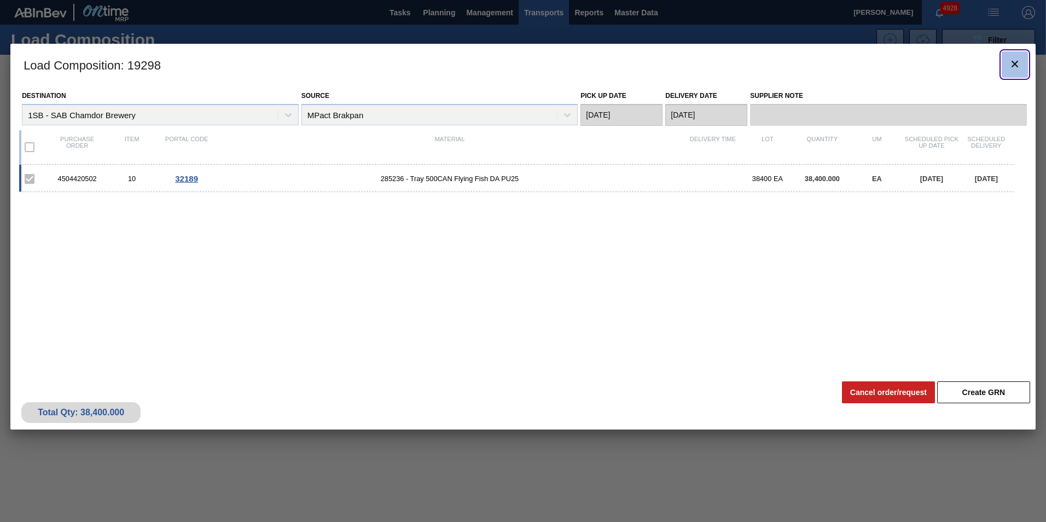
click at [1021, 63] on icon "botão de ícone" at bounding box center [1014, 63] width 13 height 13
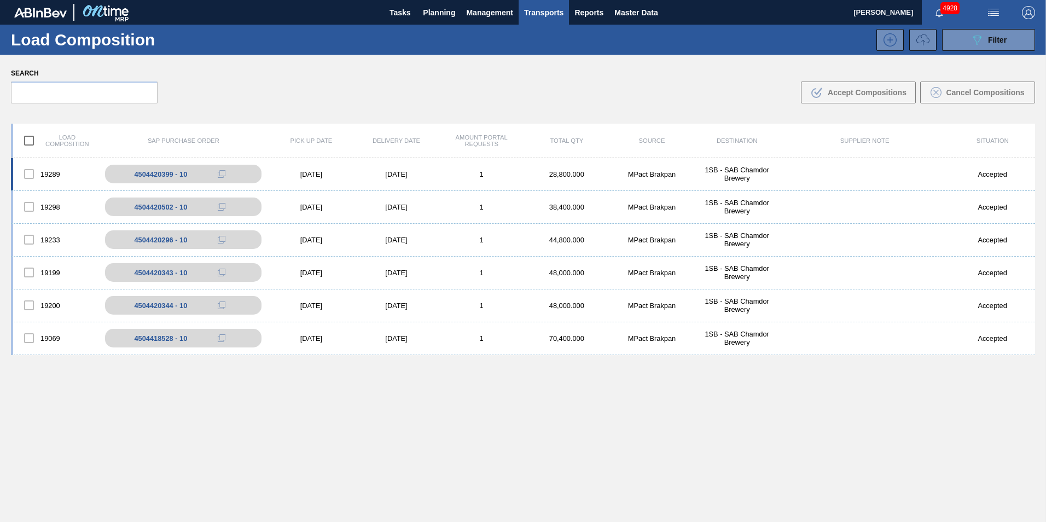
click at [486, 168] on div "19289 4504420399 - 10 [DATE] [DATE] 1 28,800.000 MPact Brakpan 1SB - SAB Chamdo…" at bounding box center [523, 174] width 1024 height 33
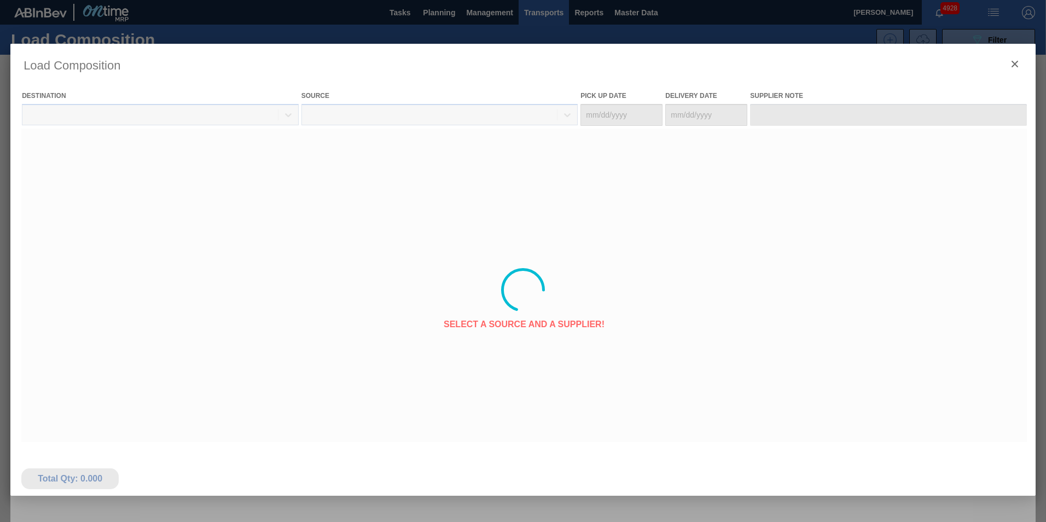
type Date "[DATE]"
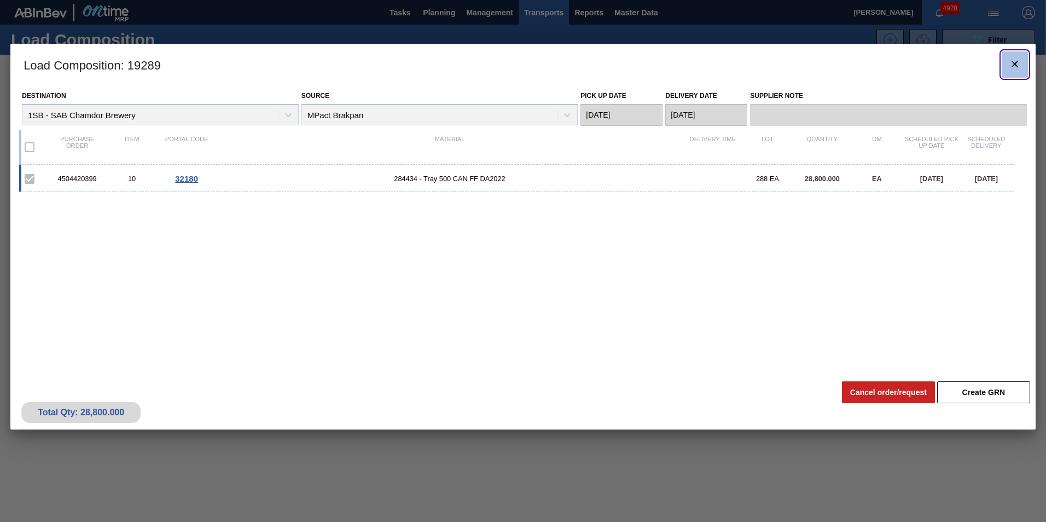
click at [1011, 62] on icon "botão de ícone" at bounding box center [1014, 63] width 13 height 13
